Goal: Find specific page/section: Find specific page/section

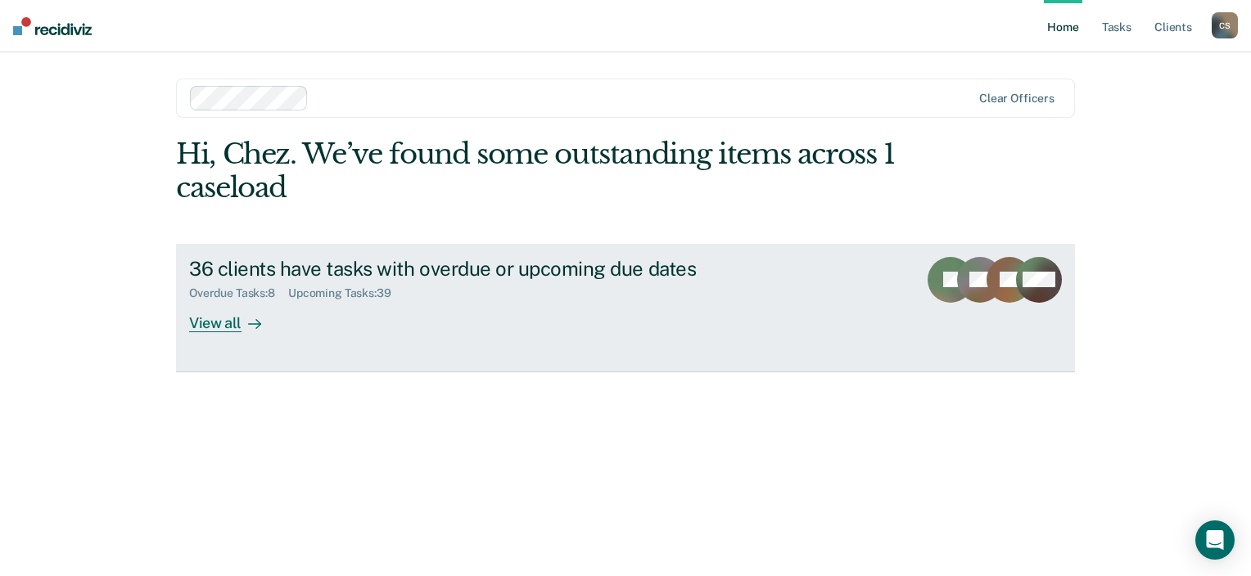
click at [253, 329] on icon at bounding box center [254, 324] width 13 height 13
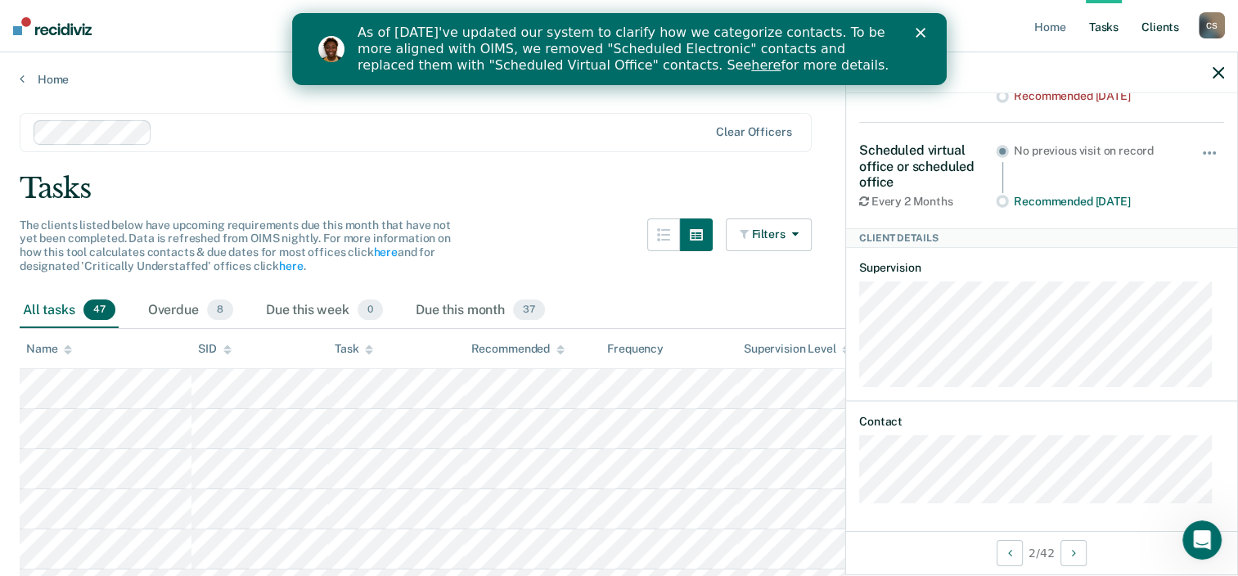
click at [1166, 33] on link "Client s" at bounding box center [1160, 26] width 44 height 52
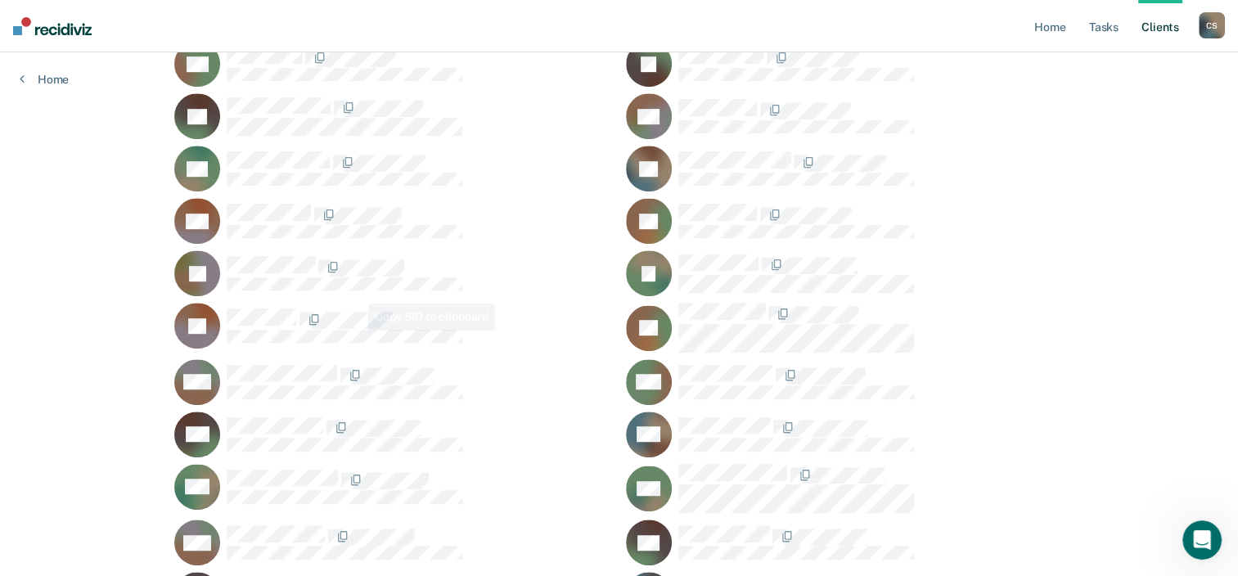
scroll to position [782, 0]
